Goal: Information Seeking & Learning: Find specific fact

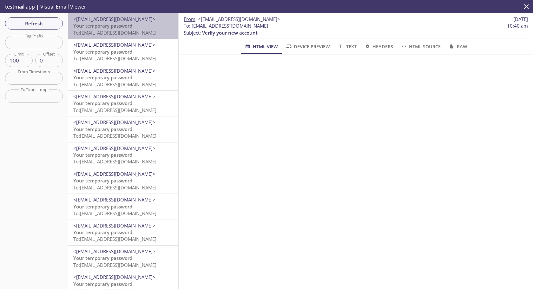
click at [123, 30] on span "To: [EMAIL_ADDRESS][DOMAIN_NAME]" at bounding box center [114, 33] width 83 height 6
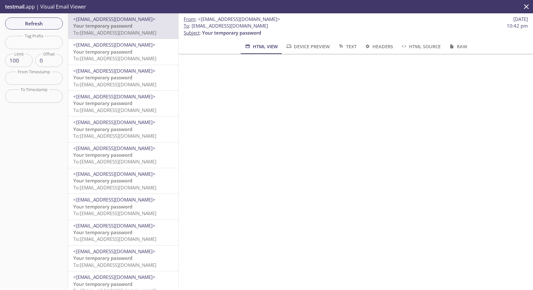
click at [115, 63] on div "<[EMAIL_ADDRESS][DOMAIN_NAME]> Your temporary password To: [EMAIL_ADDRESS][DOMA…" at bounding box center [123, 51] width 110 height 25
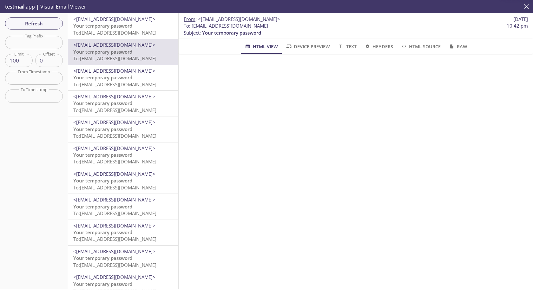
click at [112, 82] on span "To: [EMAIL_ADDRESS][DOMAIN_NAME]" at bounding box center [114, 84] width 83 height 6
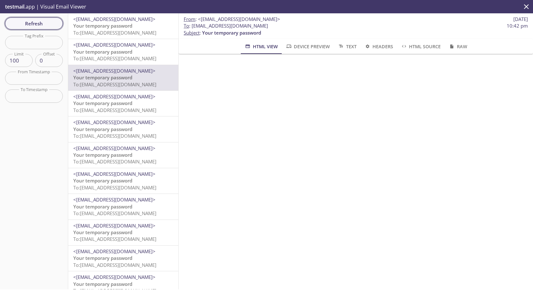
click at [50, 27] on span "Refresh" at bounding box center [34, 23] width 48 height 8
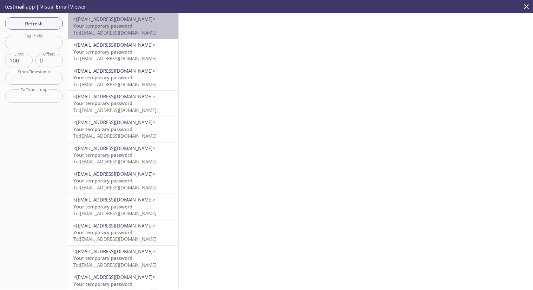
click at [116, 30] on span "To: [EMAIL_ADDRESS][DOMAIN_NAME]" at bounding box center [114, 33] width 83 height 6
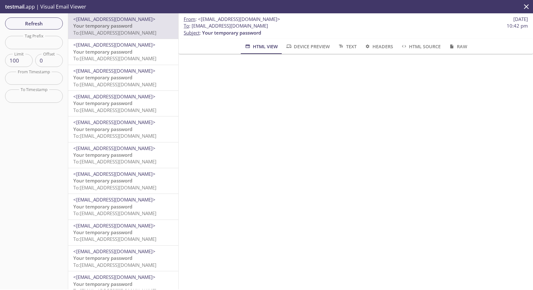
click at [113, 58] on span "To: [EMAIL_ADDRESS][DOMAIN_NAME]" at bounding box center [114, 58] width 83 height 6
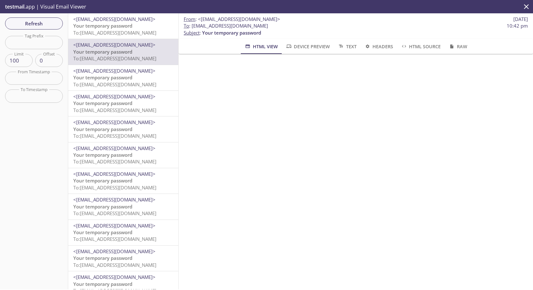
click at [112, 37] on div "<[EMAIL_ADDRESS][DOMAIN_NAME]> Your temporary password To: [EMAIL_ADDRESS][DOMA…" at bounding box center [123, 25] width 110 height 25
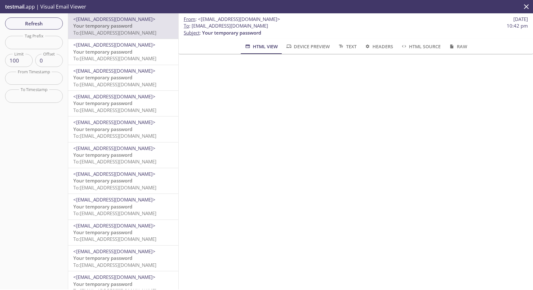
click at [160, 64] on div "<[EMAIL_ADDRESS][DOMAIN_NAME]> Your temporary password To: [EMAIL_ADDRESS][DOMA…" at bounding box center [123, 51] width 110 height 25
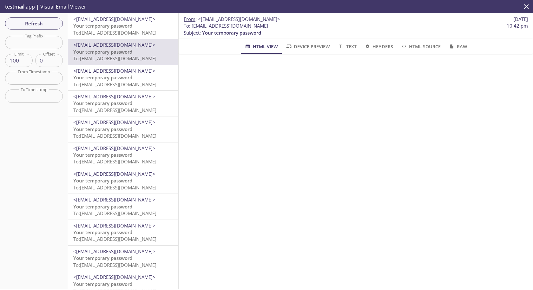
click at [92, 32] on span "To: [EMAIL_ADDRESS][DOMAIN_NAME]" at bounding box center [114, 33] width 83 height 6
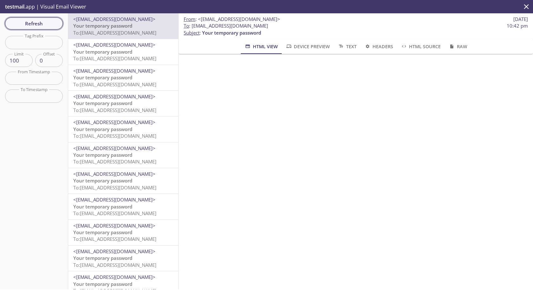
click at [36, 25] on span "Refresh" at bounding box center [34, 23] width 48 height 8
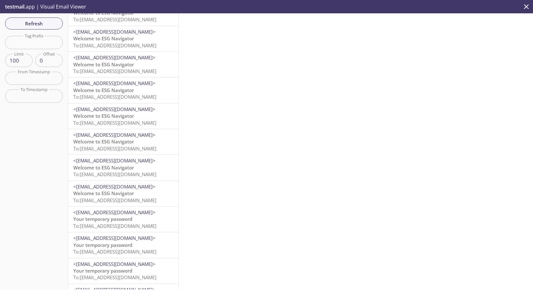
scroll to position [1970, 0]
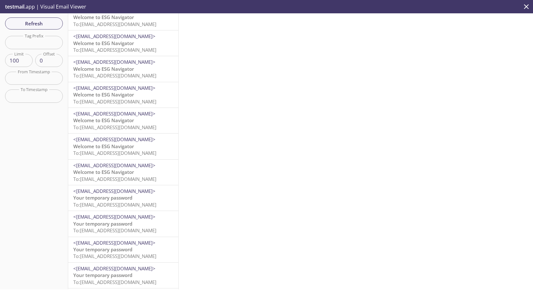
click at [123, 152] on span "To: [EMAIL_ADDRESS][DOMAIN_NAME]" at bounding box center [114, 153] width 83 height 6
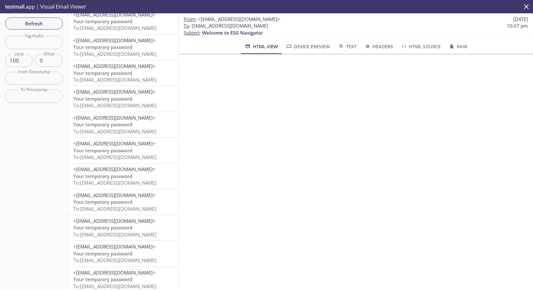
scroll to position [2276, 0]
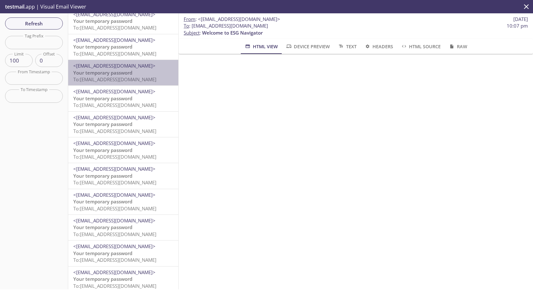
click at [148, 79] on span "To: [EMAIL_ADDRESS][DOMAIN_NAME]" at bounding box center [114, 79] width 83 height 6
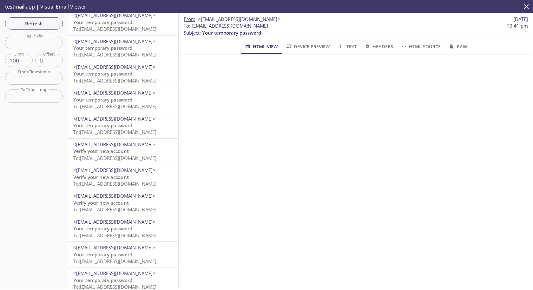
scroll to position [526, 0]
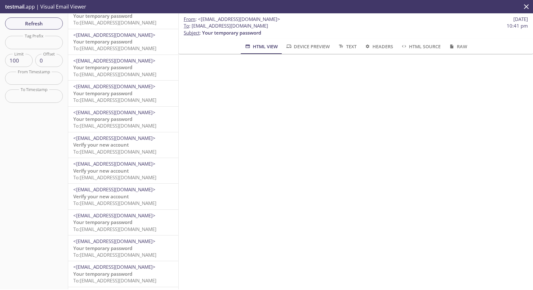
click at [138, 147] on p "Verify your new account To: [EMAIL_ADDRESS][DOMAIN_NAME]" at bounding box center [123, 149] width 100 height 14
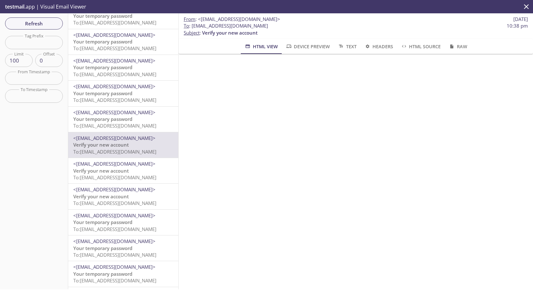
drag, startPoint x: 192, startPoint y: 26, endPoint x: 311, endPoint y: 28, distance: 119.4
click at [311, 28] on span "To : [EMAIL_ADDRESS][DOMAIN_NAME] 10:38 pm" at bounding box center [356, 26] width 344 height 7
copy span "[EMAIL_ADDRESS][DOMAIN_NAME]"
drag, startPoint x: 203, startPoint y: 33, endPoint x: 288, endPoint y: 33, distance: 85.1
click at [288, 33] on p "To : [EMAIL_ADDRESS][DOMAIN_NAME] 10:38 pm Subject : Verify your new account" at bounding box center [356, 30] width 344 height 14
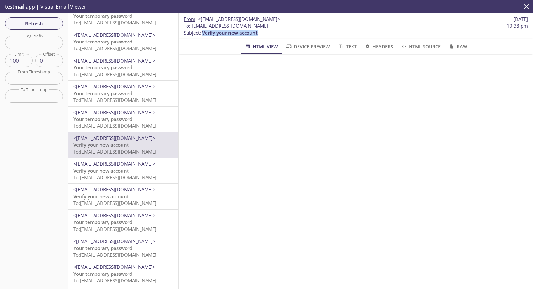
copy span "Verify your new account"
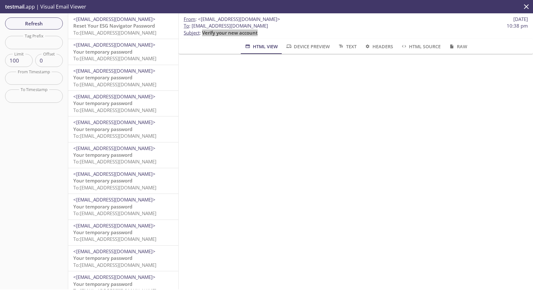
click at [126, 32] on span "To: [EMAIL_ADDRESS][DOMAIN_NAME]" at bounding box center [114, 33] width 83 height 6
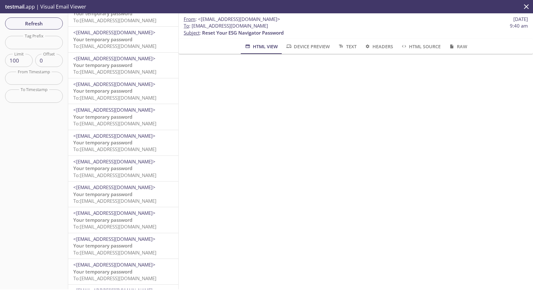
scroll to position [985, 0]
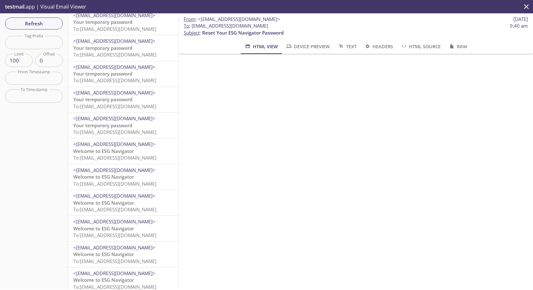
click at [102, 155] on span "To: [EMAIL_ADDRESS][DOMAIN_NAME]" at bounding box center [114, 158] width 83 height 6
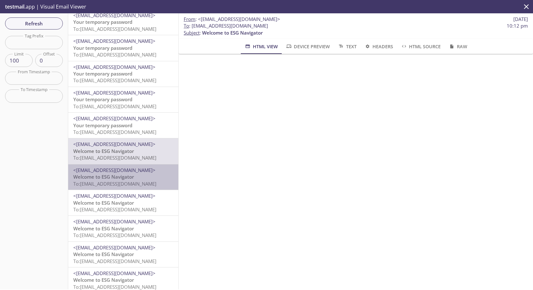
click at [142, 181] on span "To: [EMAIL_ADDRESS][DOMAIN_NAME]" at bounding box center [114, 184] width 83 height 6
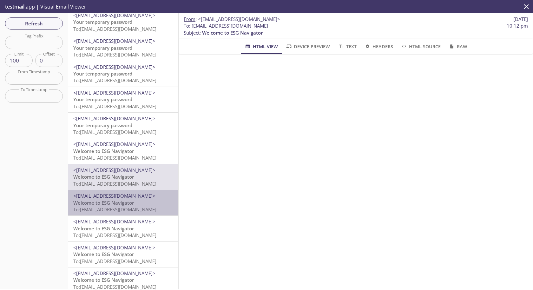
click at [137, 208] on span "To: [EMAIL_ADDRESS][DOMAIN_NAME]" at bounding box center [114, 209] width 83 height 6
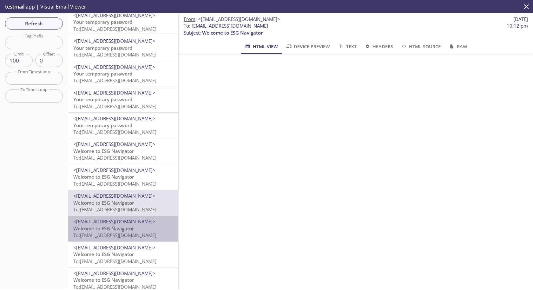
click at [136, 229] on p "Welcome to ESG Navigator To: [EMAIL_ADDRESS][DOMAIN_NAME]" at bounding box center [123, 232] width 100 height 14
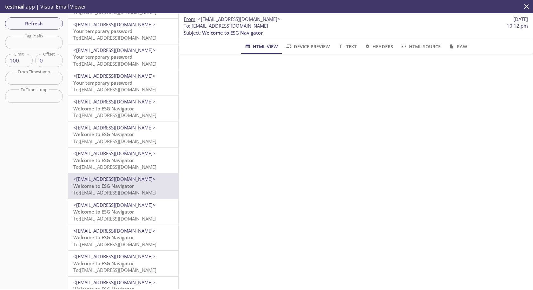
scroll to position [1033, 0]
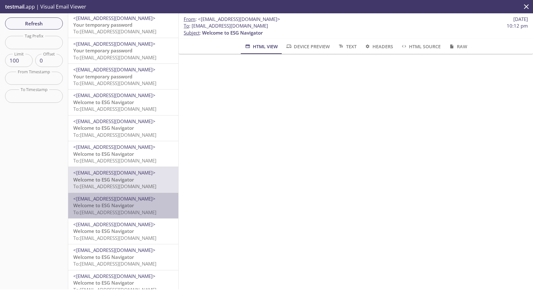
click at [128, 201] on span "<[EMAIL_ADDRESS][DOMAIN_NAME]>" at bounding box center [114, 199] width 82 height 6
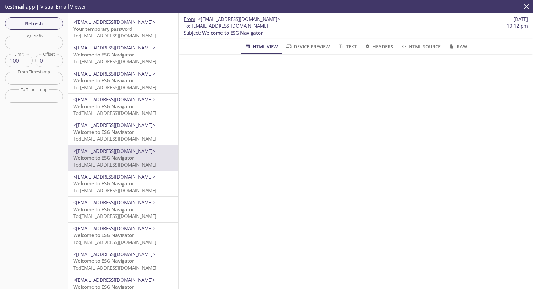
scroll to position [1083, 0]
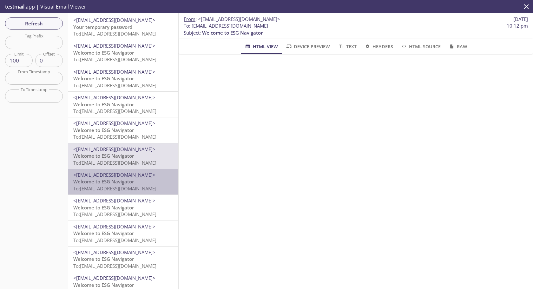
click at [120, 187] on span "To: [EMAIL_ADDRESS][DOMAIN_NAME]" at bounding box center [114, 188] width 83 height 6
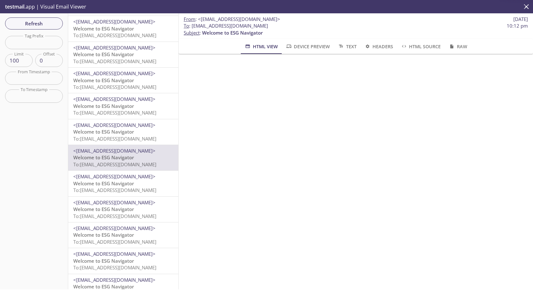
scroll to position [1120, 0]
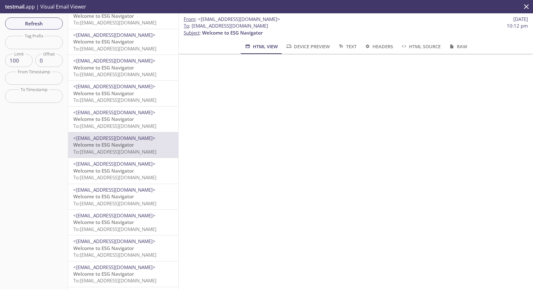
click at [112, 189] on span "<[EMAIL_ADDRESS][DOMAIN_NAME]>" at bounding box center [114, 190] width 82 height 6
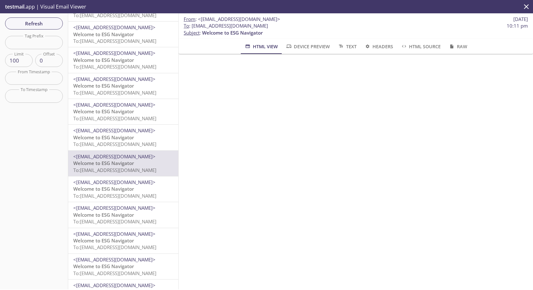
scroll to position [1154, 0]
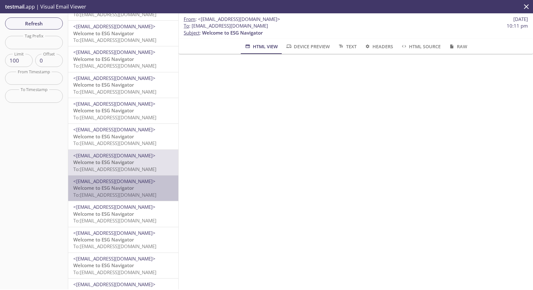
click at [112, 187] on span "Welcome to ESG Navigator" at bounding box center [103, 188] width 61 height 6
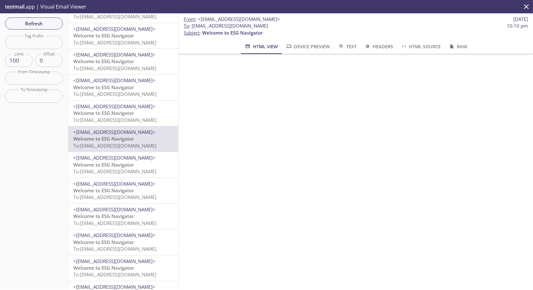
scroll to position [1211, 0]
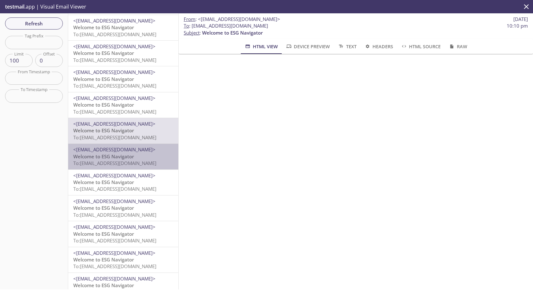
click at [104, 165] on span "To: [EMAIL_ADDRESS][DOMAIN_NAME]" at bounding box center [114, 163] width 83 height 6
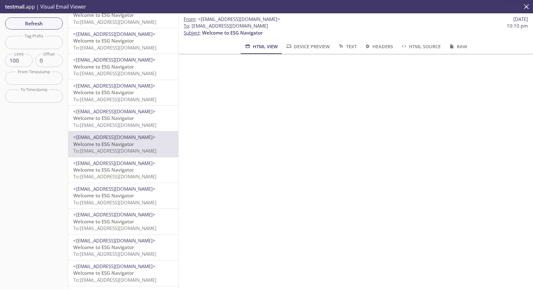
scroll to position [1226, 0]
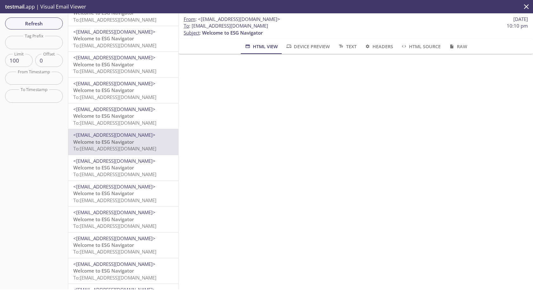
click at [103, 167] on span "Welcome to ESG Navigator" at bounding box center [103, 167] width 61 height 6
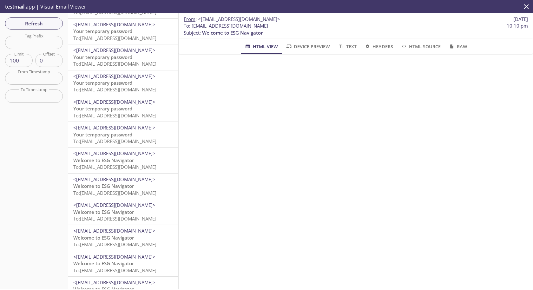
scroll to position [987, 0]
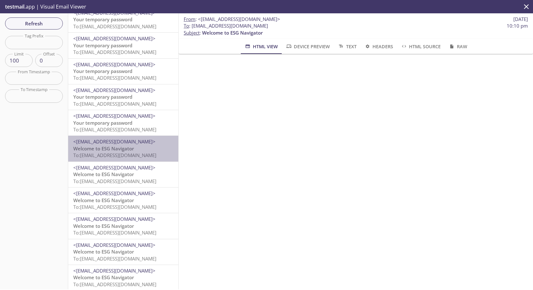
click at [109, 148] on span "Welcome to ESG Navigator" at bounding box center [103, 148] width 61 height 6
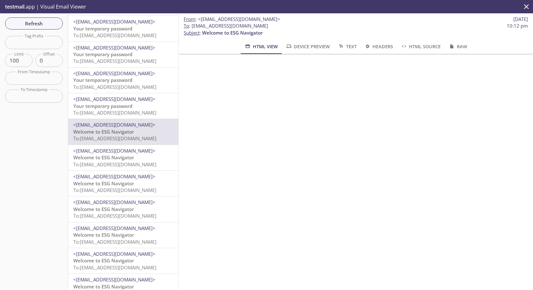
scroll to position [1005, 0]
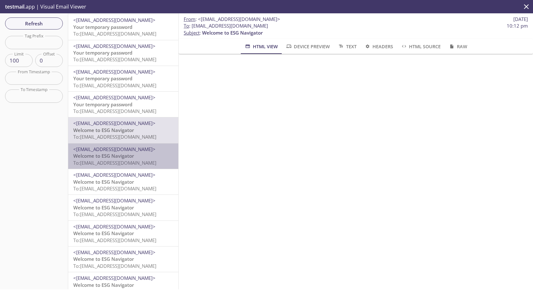
click at [126, 155] on span "Welcome to ESG Navigator" at bounding box center [103, 156] width 61 height 6
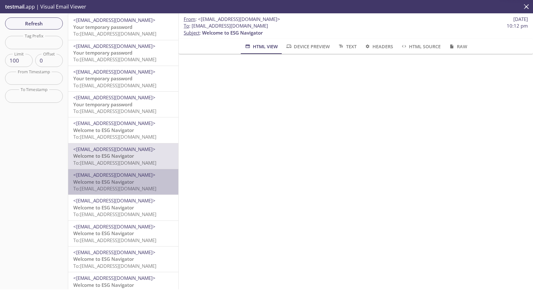
click at [126, 189] on span "To: [EMAIL_ADDRESS][DOMAIN_NAME]" at bounding box center [114, 188] width 83 height 6
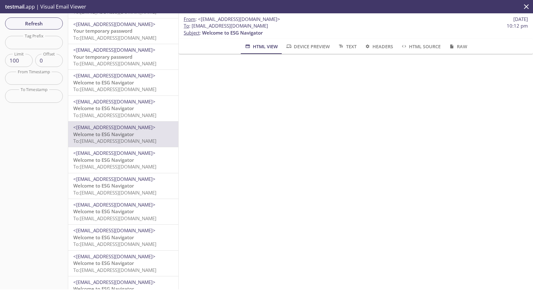
scroll to position [1078, 0]
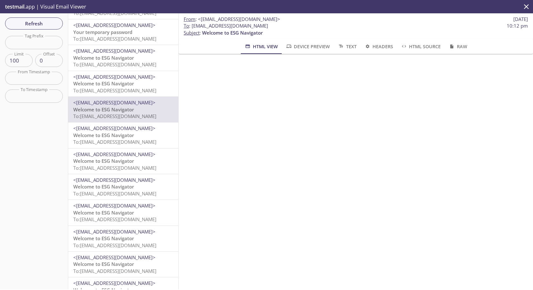
click at [120, 137] on span "Welcome to ESG Navigator" at bounding box center [103, 135] width 61 height 6
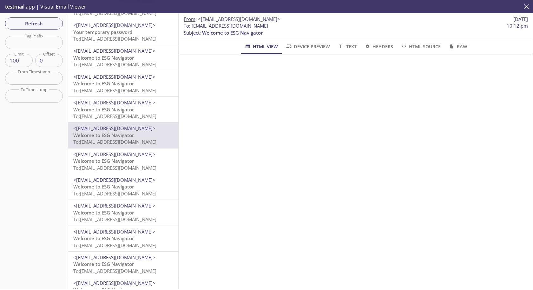
click at [121, 163] on span "Welcome to ESG Navigator" at bounding box center [103, 161] width 61 height 6
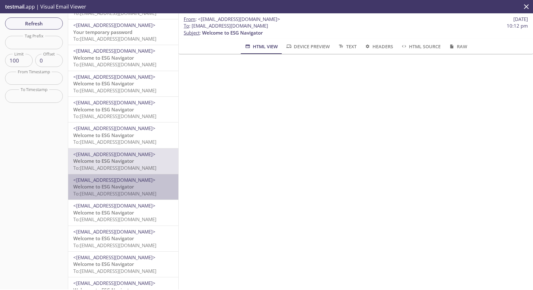
click at [122, 180] on span "<[EMAIL_ADDRESS][DOMAIN_NAME]>" at bounding box center [114, 180] width 82 height 6
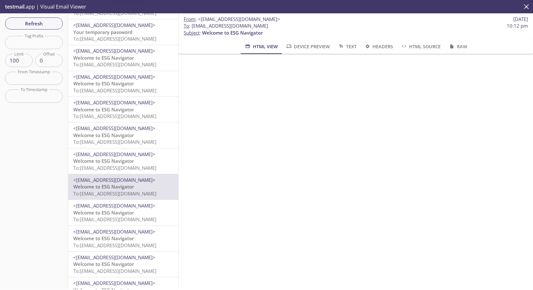
click at [124, 211] on span "Welcome to ESG Navigator" at bounding box center [103, 212] width 61 height 6
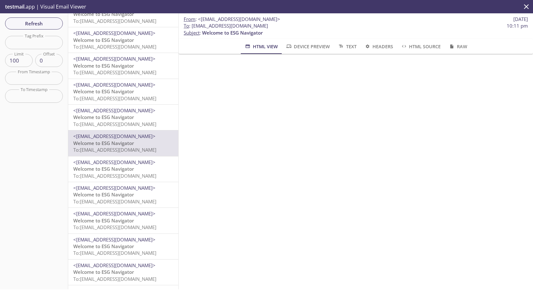
scroll to position [1149, 0]
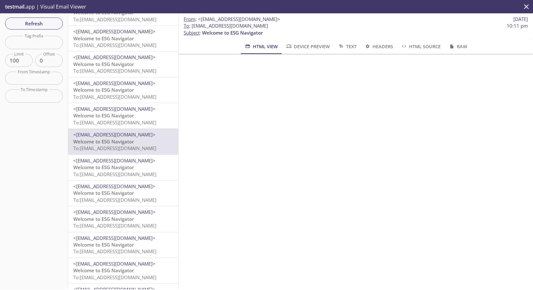
click at [116, 168] on span "Welcome to ESG Navigator" at bounding box center [103, 167] width 61 height 6
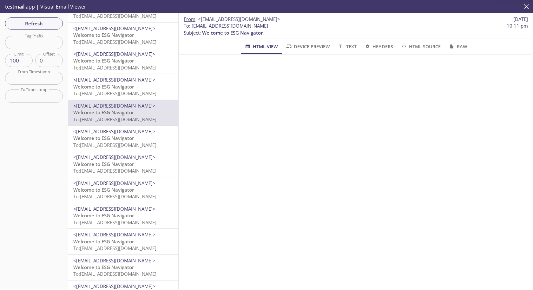
click at [108, 136] on span "Welcome to ESG Navigator" at bounding box center [103, 138] width 61 height 6
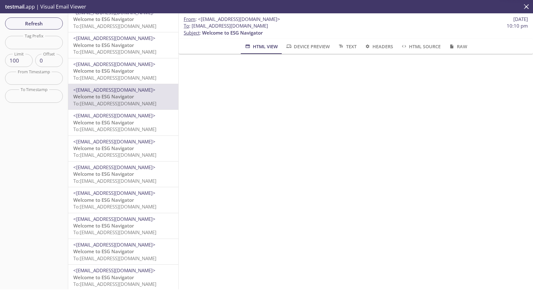
scroll to position [1251, 0]
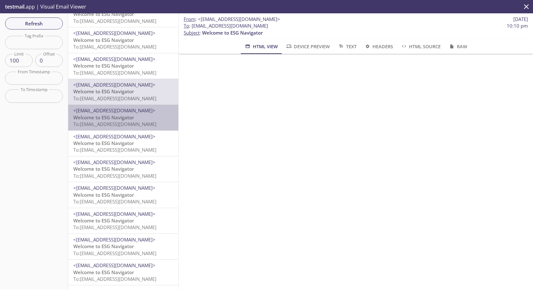
click at [102, 119] on span "Welcome to ESG Navigator" at bounding box center [103, 117] width 61 height 6
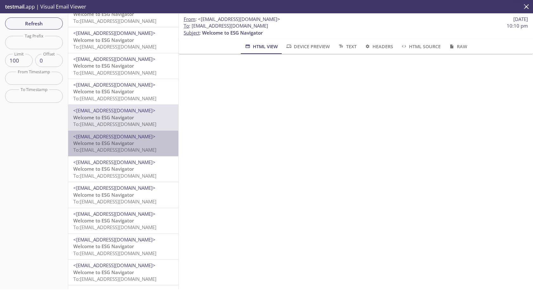
click at [109, 150] on span "To: [EMAIL_ADDRESS][DOMAIN_NAME]" at bounding box center [114, 150] width 83 height 6
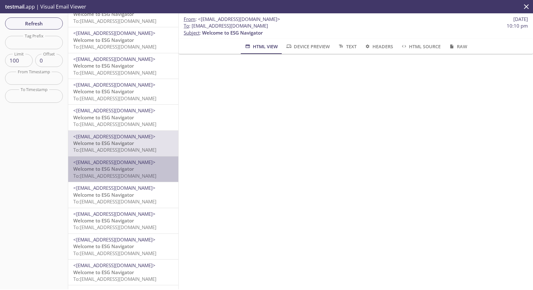
click at [113, 169] on span "Welcome to ESG Navigator" at bounding box center [103, 169] width 61 height 6
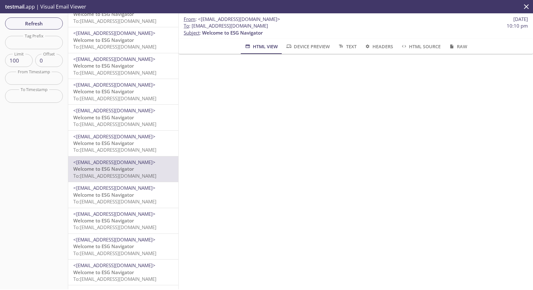
click at [118, 191] on span "<[EMAIL_ADDRESS][DOMAIN_NAME]>" at bounding box center [114, 188] width 82 height 6
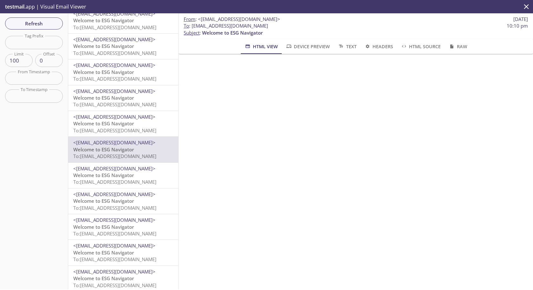
scroll to position [1307, 0]
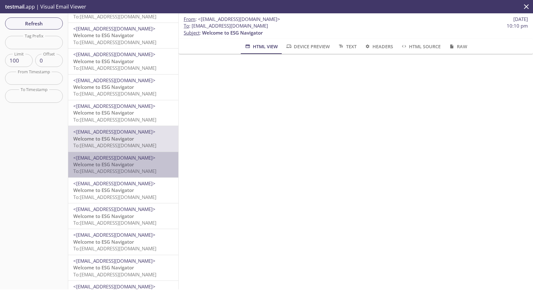
click at [116, 171] on span "To: [EMAIL_ADDRESS][DOMAIN_NAME]" at bounding box center [114, 171] width 83 height 6
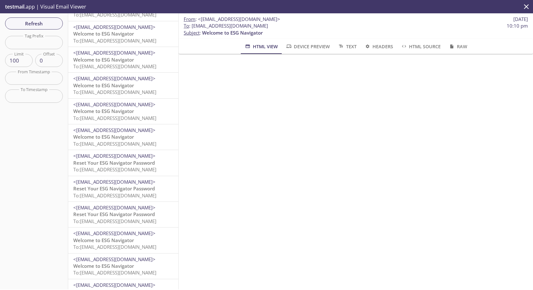
scroll to position [1542, 0]
click at [117, 179] on span "<[EMAIL_ADDRESS][DOMAIN_NAME]>" at bounding box center [114, 181] width 82 height 6
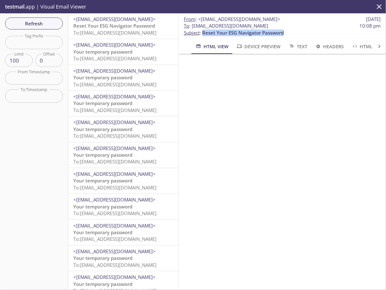
drag, startPoint x: 203, startPoint y: 34, endPoint x: 315, endPoint y: 34, distance: 112.4
click at [315, 34] on p "To : [EMAIL_ADDRESS][DOMAIN_NAME] 10:08 pm Subject : Reset Your ESG Navigator P…" at bounding box center [282, 30] width 197 height 14
copy span "Reset Your ESG Navigator Password"
